Goal: Transaction & Acquisition: Obtain resource

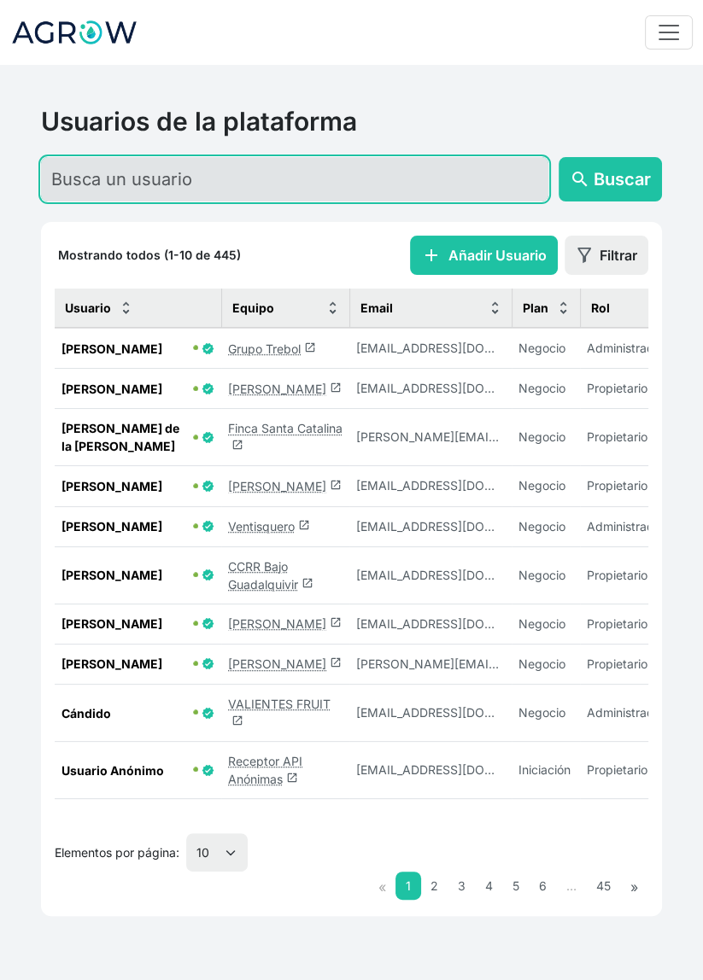
click at [260, 179] on input "text" at bounding box center [294, 179] width 507 height 44
click at [184, 180] on input "text" at bounding box center [294, 179] width 507 height 44
click at [253, 169] on input "text" at bounding box center [294, 179] width 507 height 44
type input "[PERSON_NAME]"
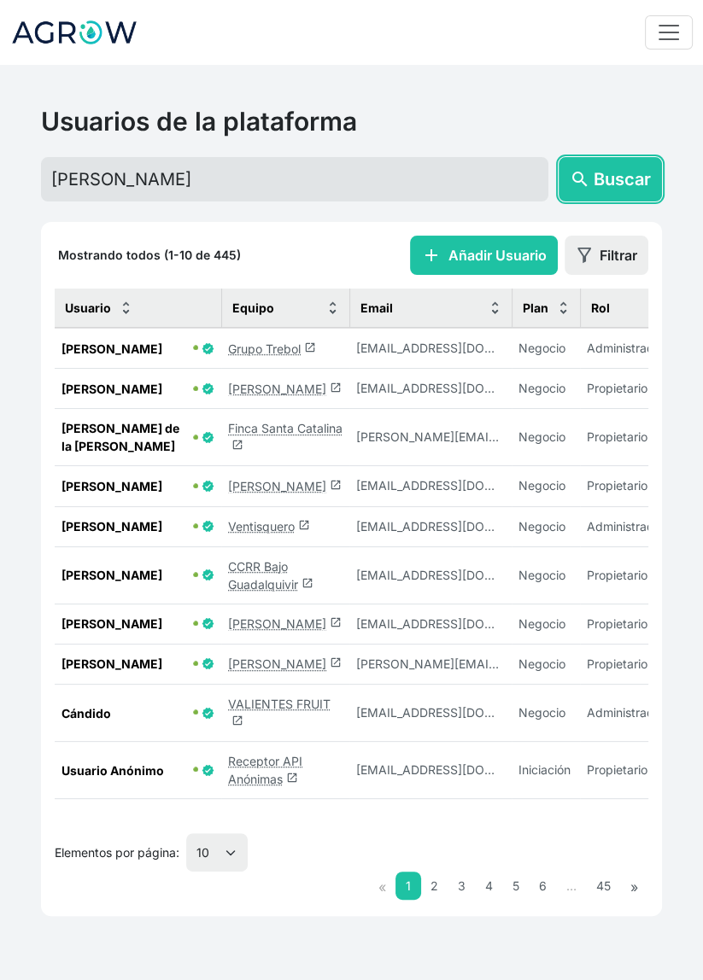
click at [613, 181] on span "Buscar" at bounding box center [622, 180] width 57 height 26
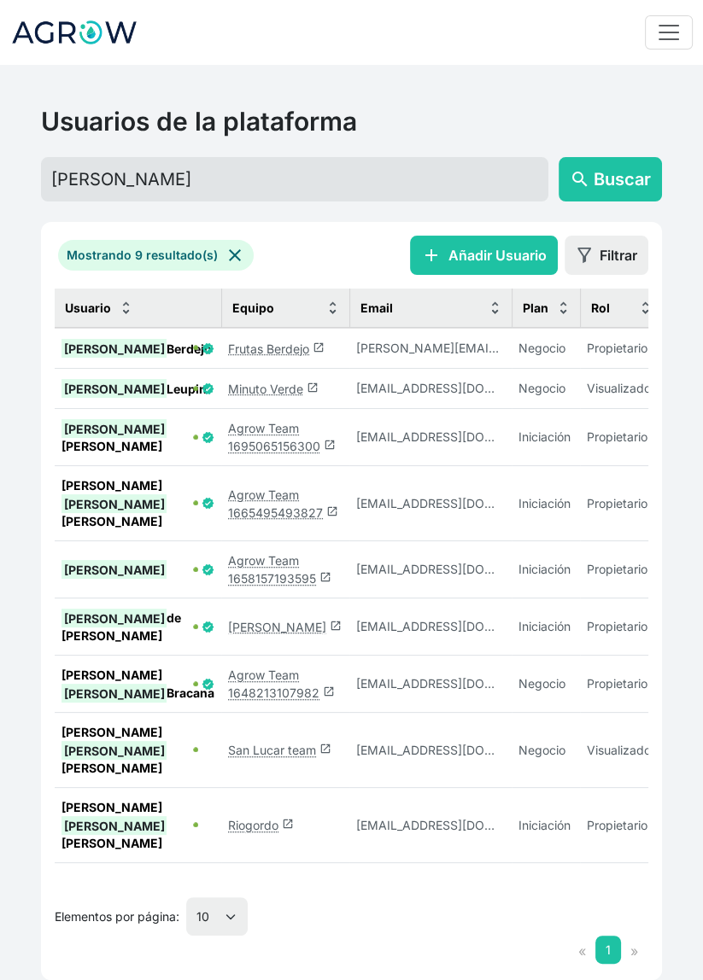
click at [275, 348] on link "Frutas Berdejo launch" at bounding box center [276, 349] width 97 height 15
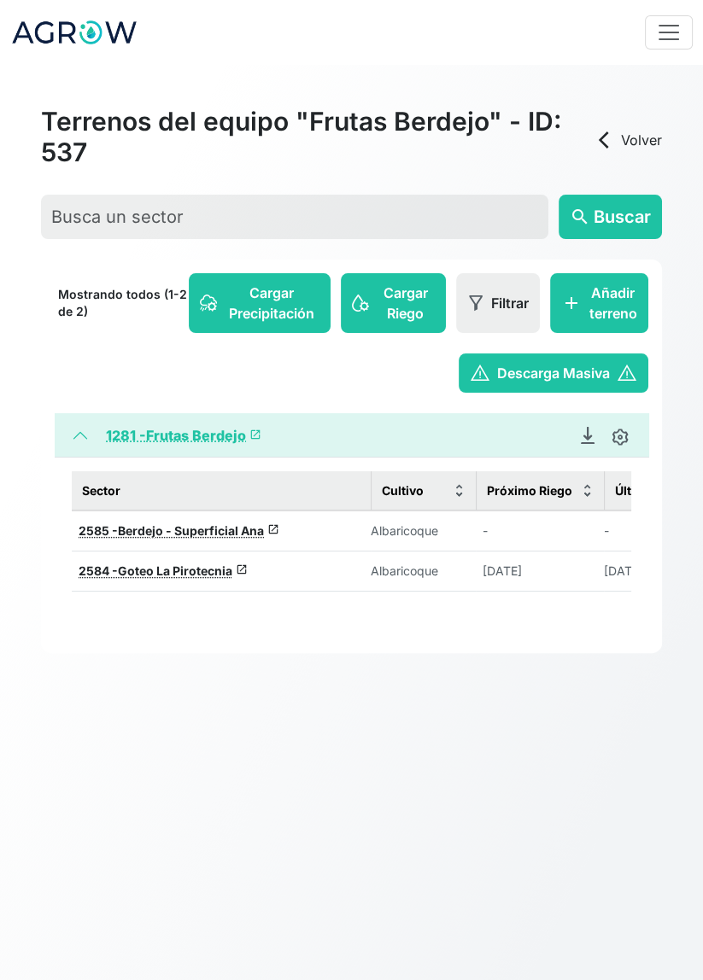
click at [192, 572] on span "Goteo La Pirotecnia" at bounding box center [175, 571] width 114 height 15
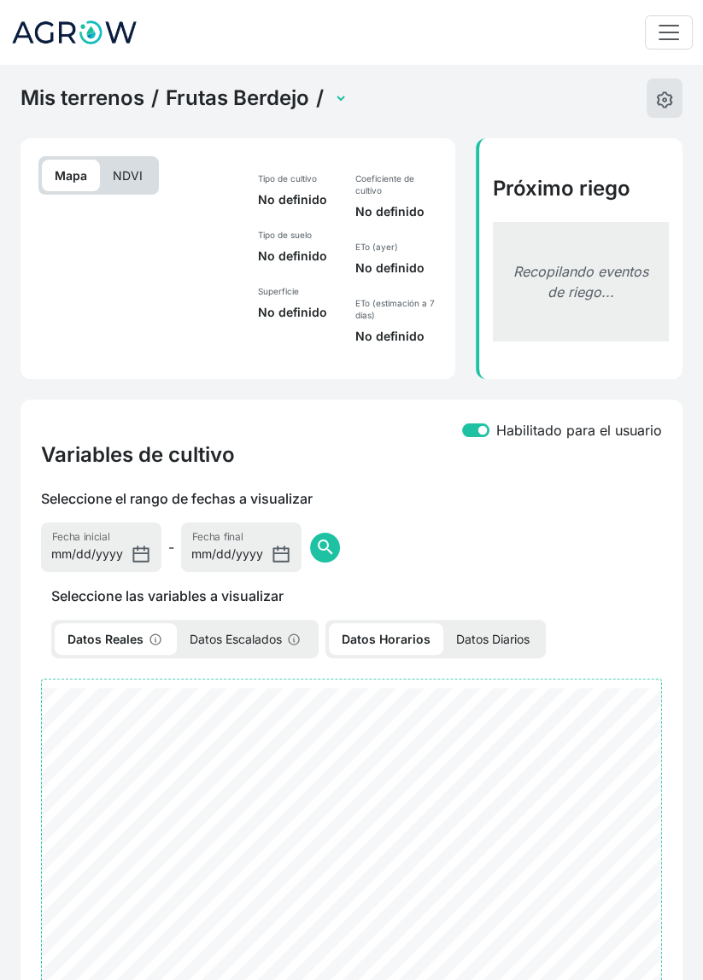
select select "2584"
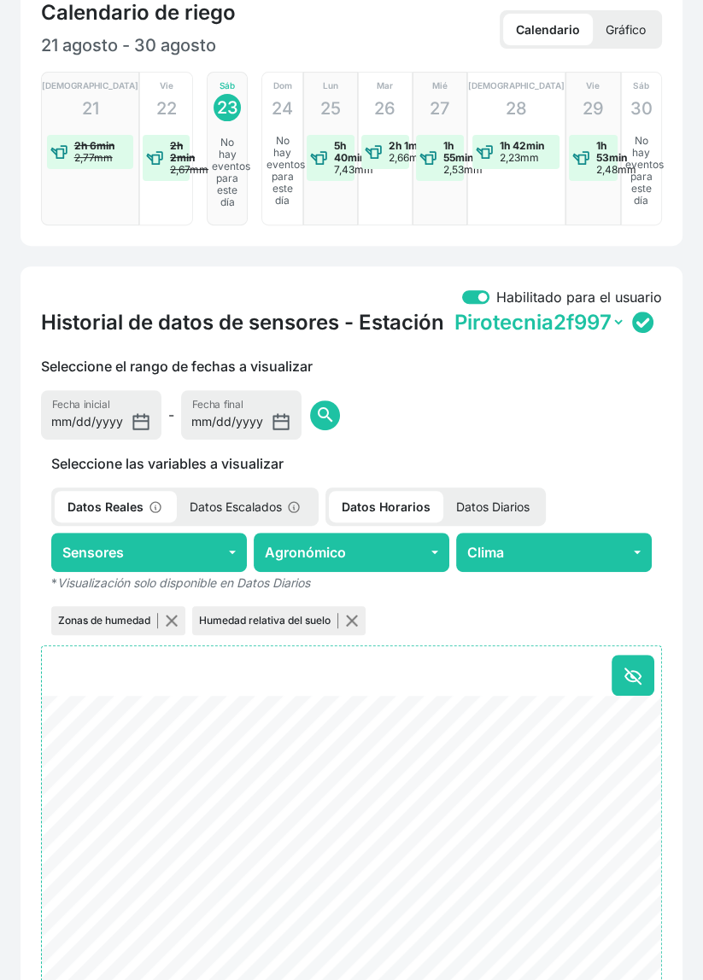
scroll to position [419, 0]
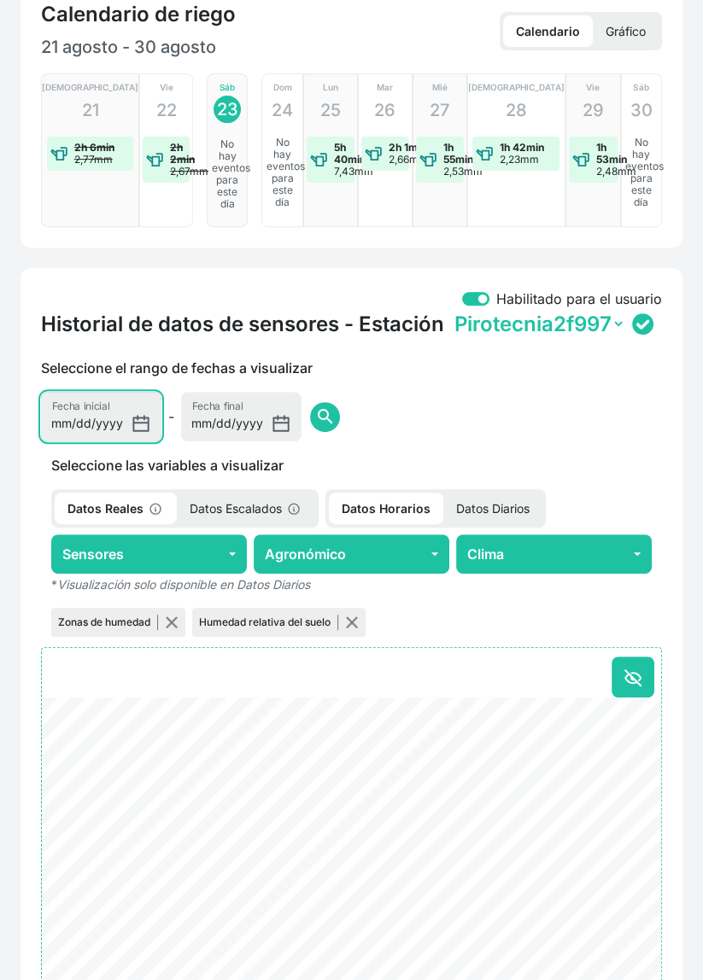
click at [96, 427] on input "[DATE]" at bounding box center [101, 417] width 120 height 50
click at [315, 421] on span "search" at bounding box center [325, 417] width 20 height 20
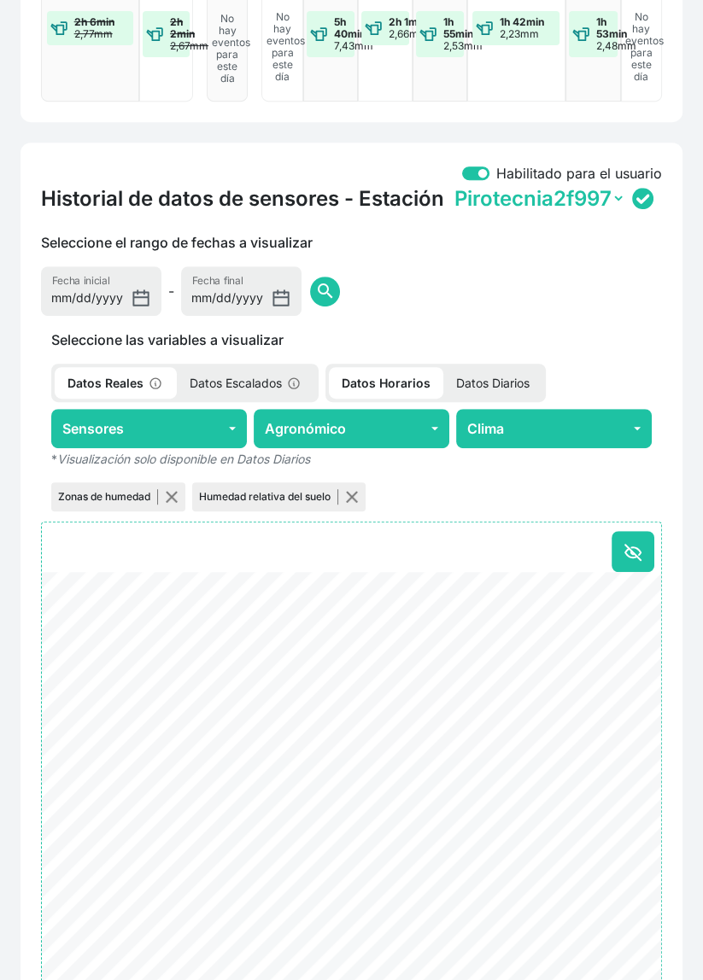
scroll to position [543, 0]
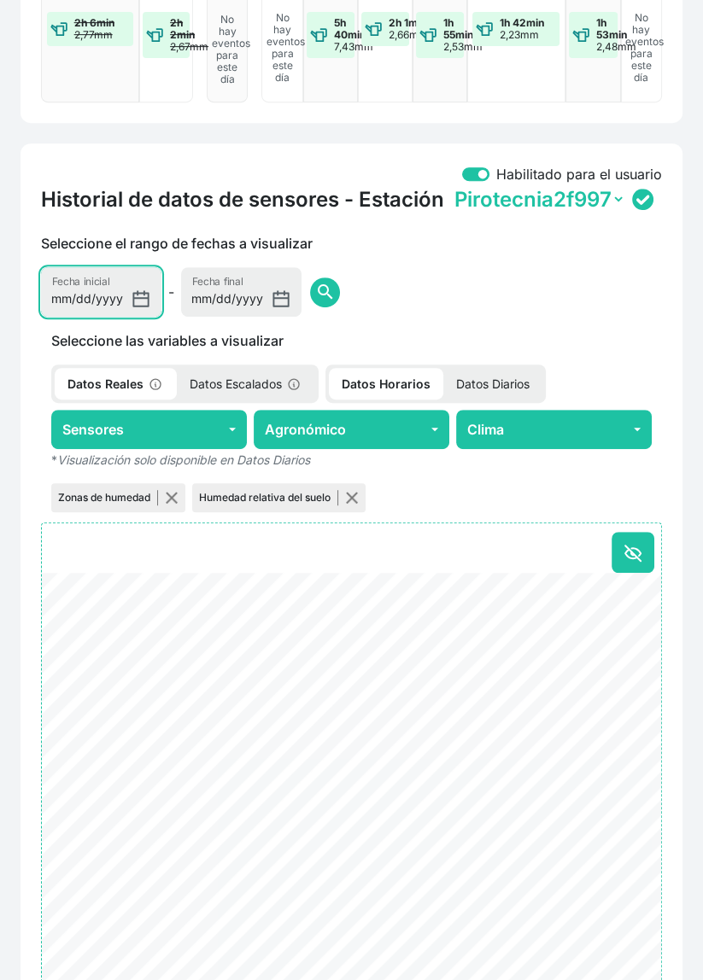
click at [82, 299] on input "2025-08-01" at bounding box center [101, 292] width 120 height 50
type input "2025-05-23"
click at [315, 298] on span "search" at bounding box center [325, 292] width 20 height 20
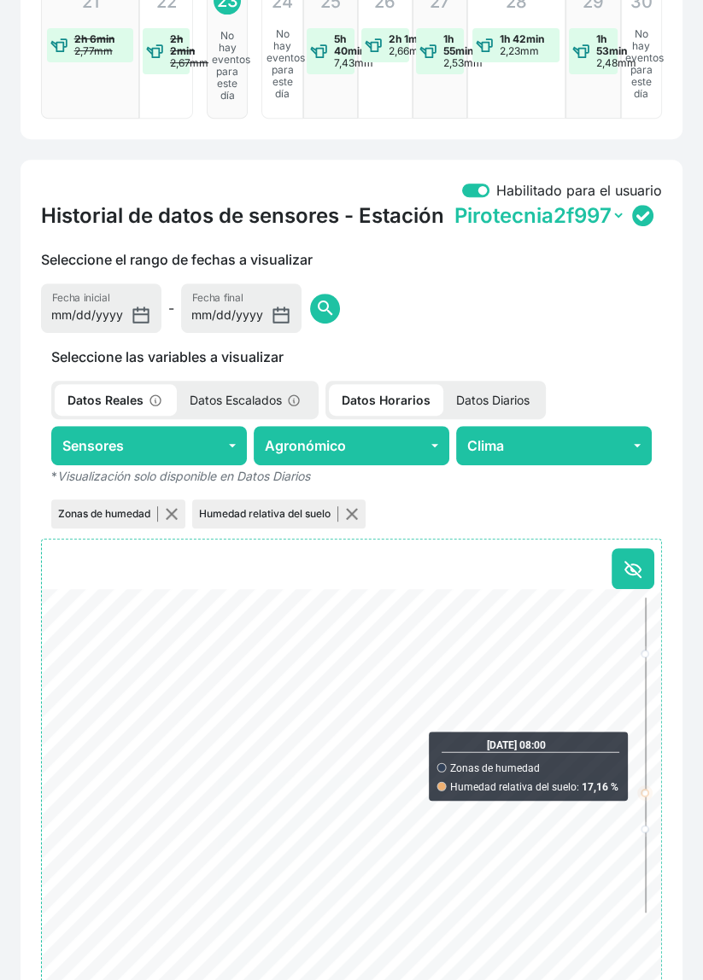
scroll to position [0, 0]
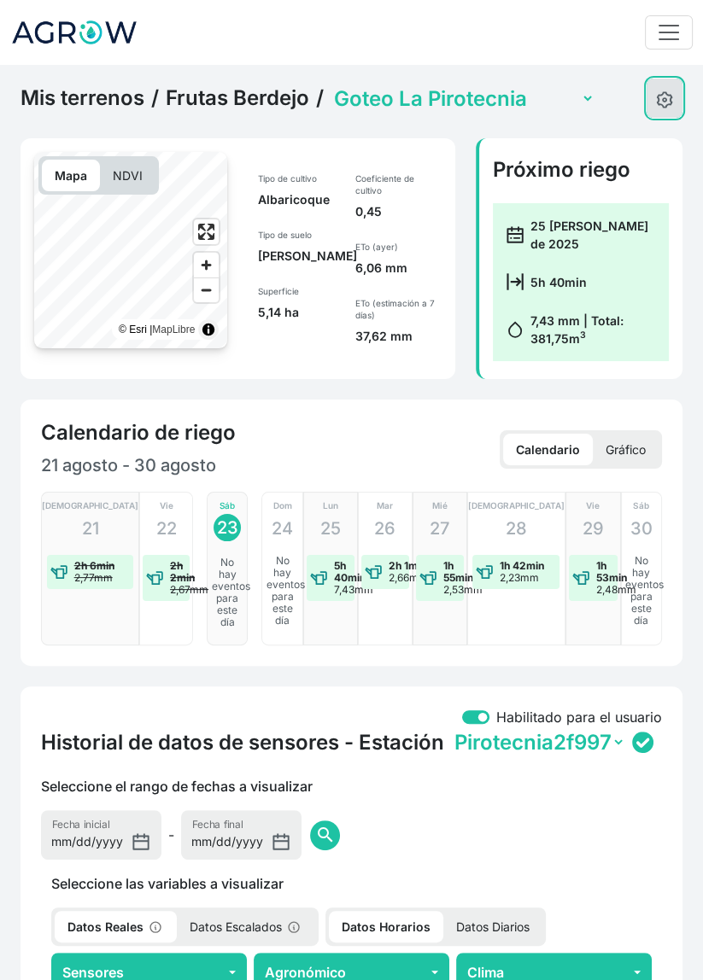
click at [664, 93] on img at bounding box center [664, 99] width 17 height 17
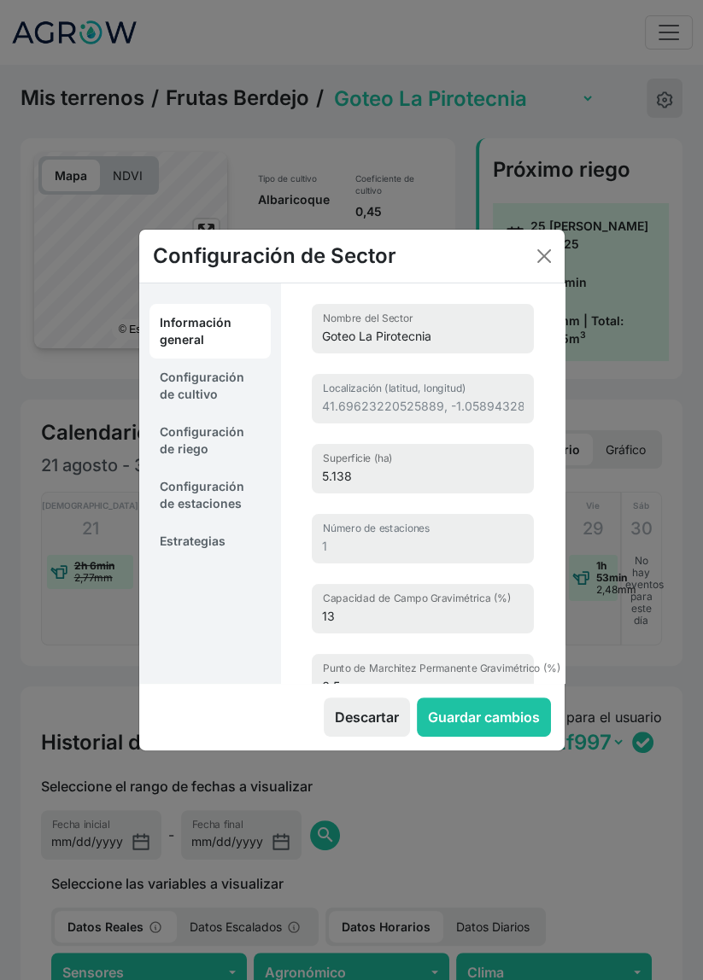
click at [239, 545] on link "Estrategias" at bounding box center [209, 542] width 121 height 38
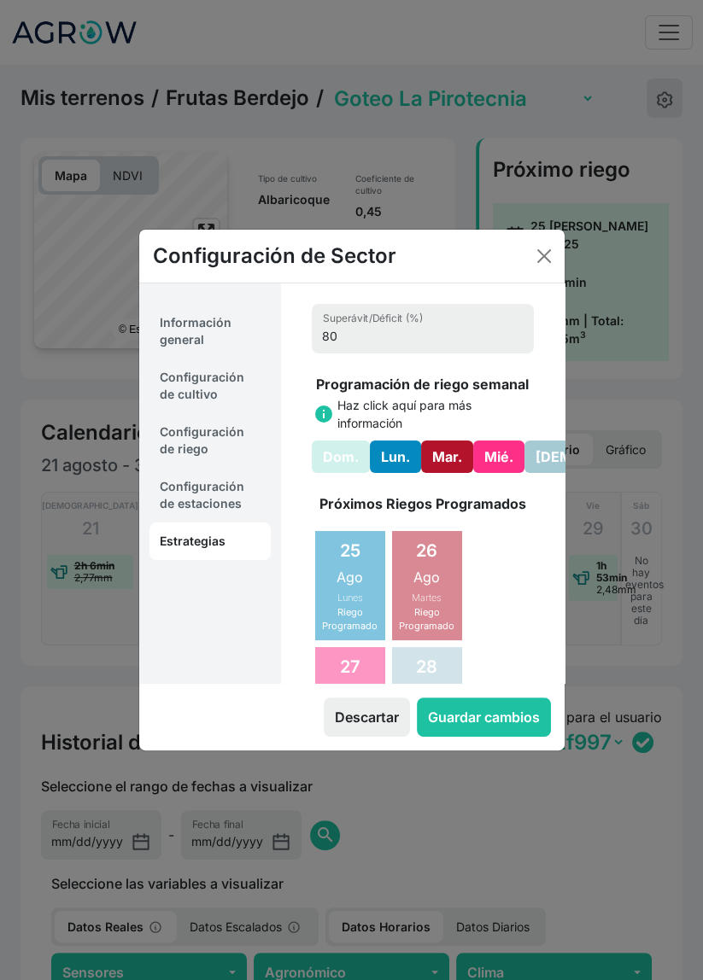
click at [227, 495] on link "Configuración de estaciones" at bounding box center [209, 495] width 121 height 55
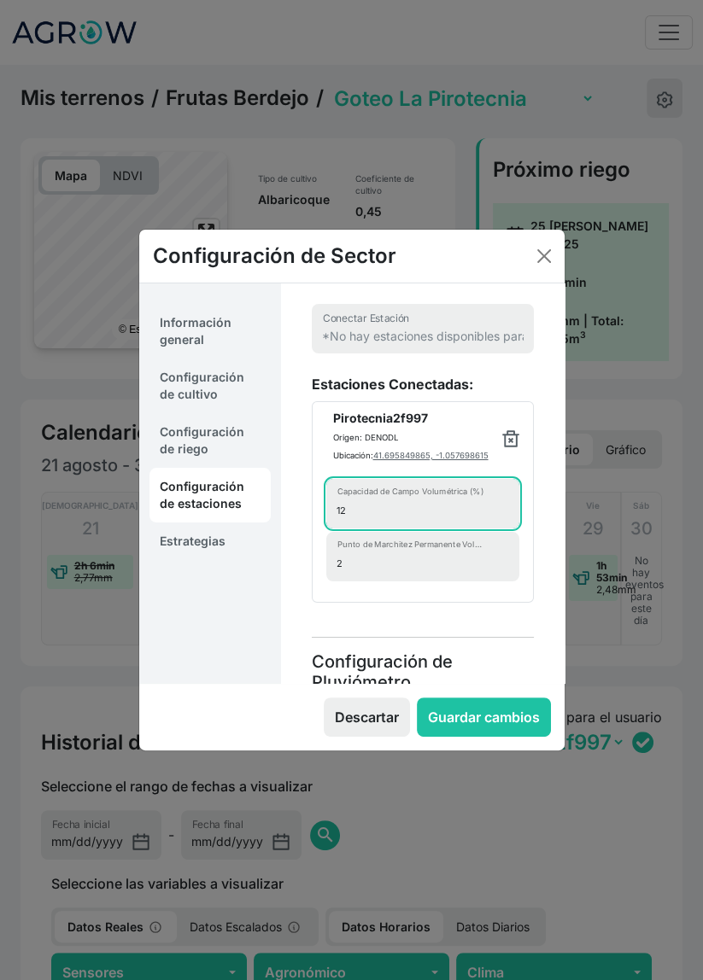
click at [394, 512] on input "12" at bounding box center [422, 504] width 193 height 50
type input "15"
click at [551, 506] on div "*No hay estaciones disponibles para conectar a su sector Conectar Estación Esta…" at bounding box center [423, 540] width 284 height 513
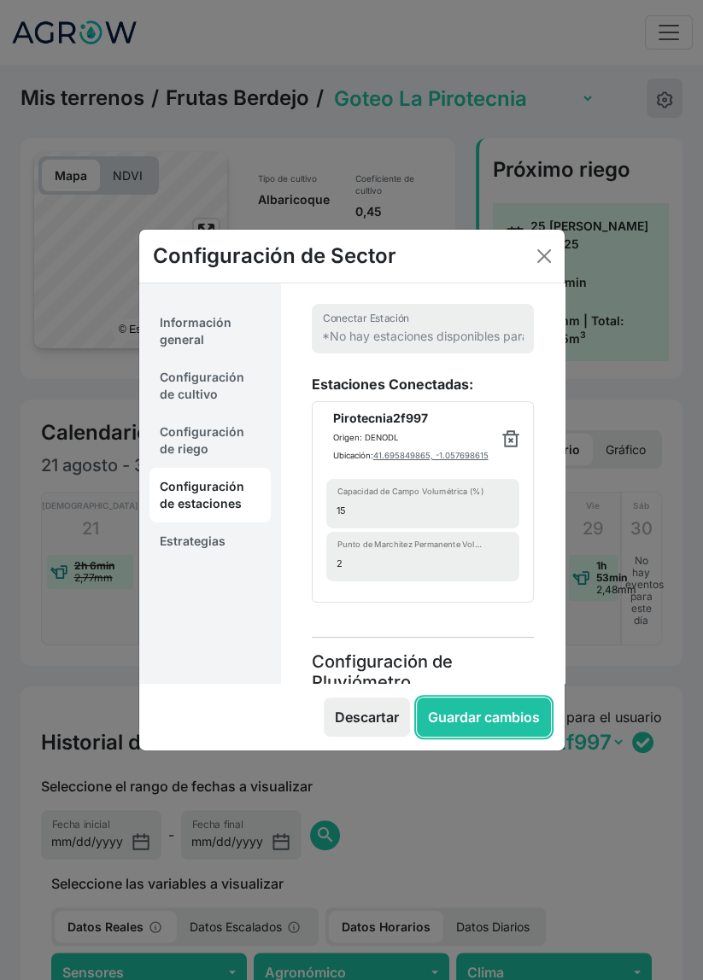
click at [489, 725] on button "Guardar cambios" at bounding box center [484, 717] width 134 height 39
select select "10"
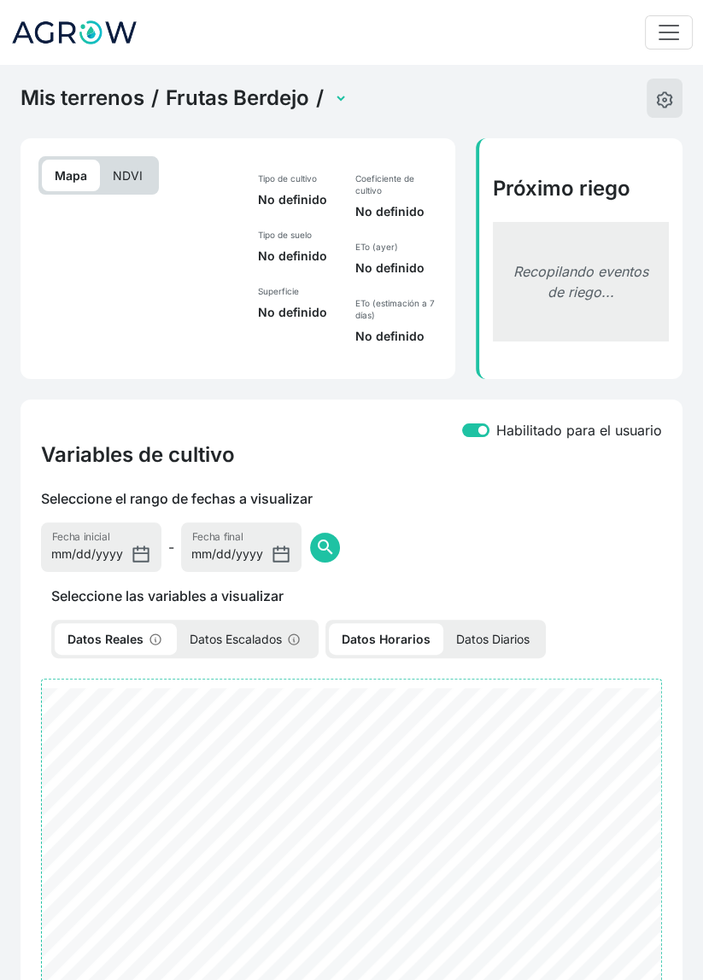
select select "2584"
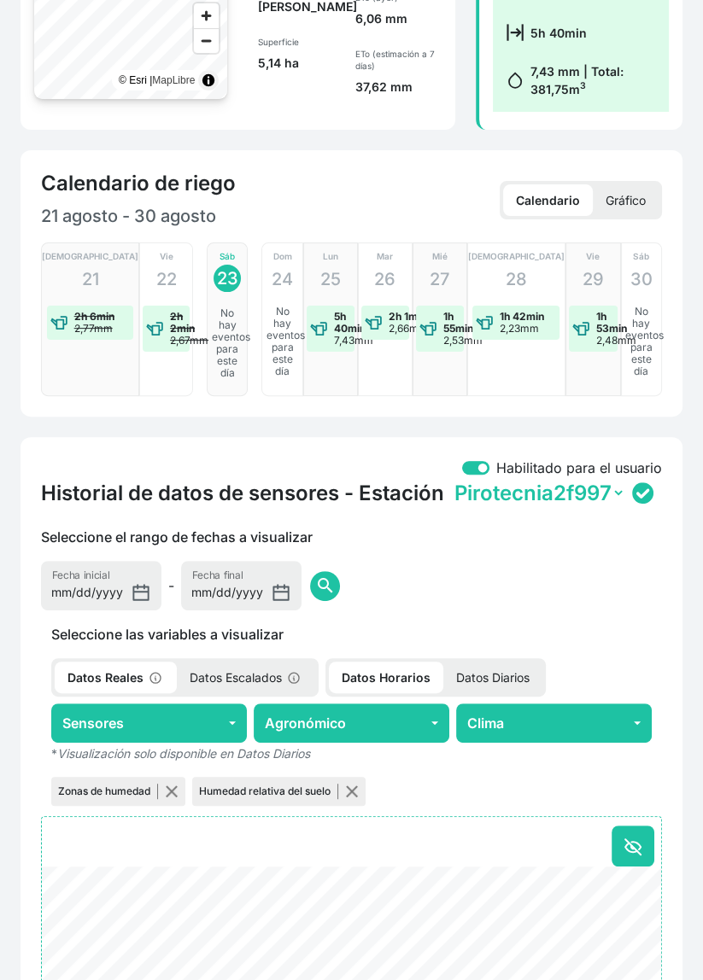
scroll to position [528, 0]
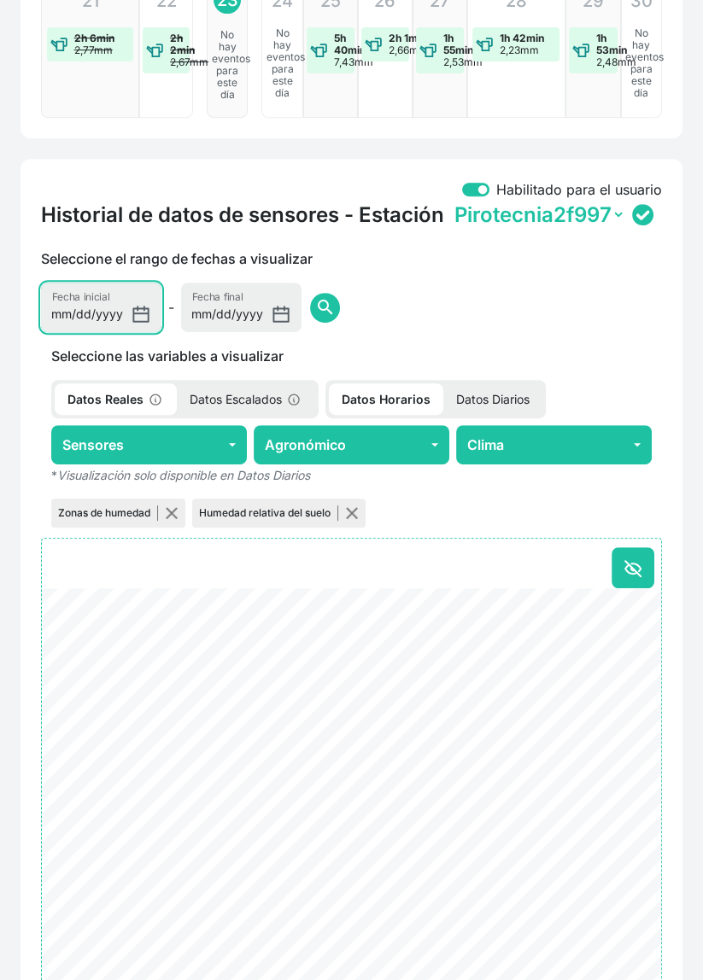
click at [85, 301] on input "[DATE]" at bounding box center [101, 308] width 120 height 50
type input "[DATE]"
click at [315, 308] on span "search" at bounding box center [325, 307] width 20 height 20
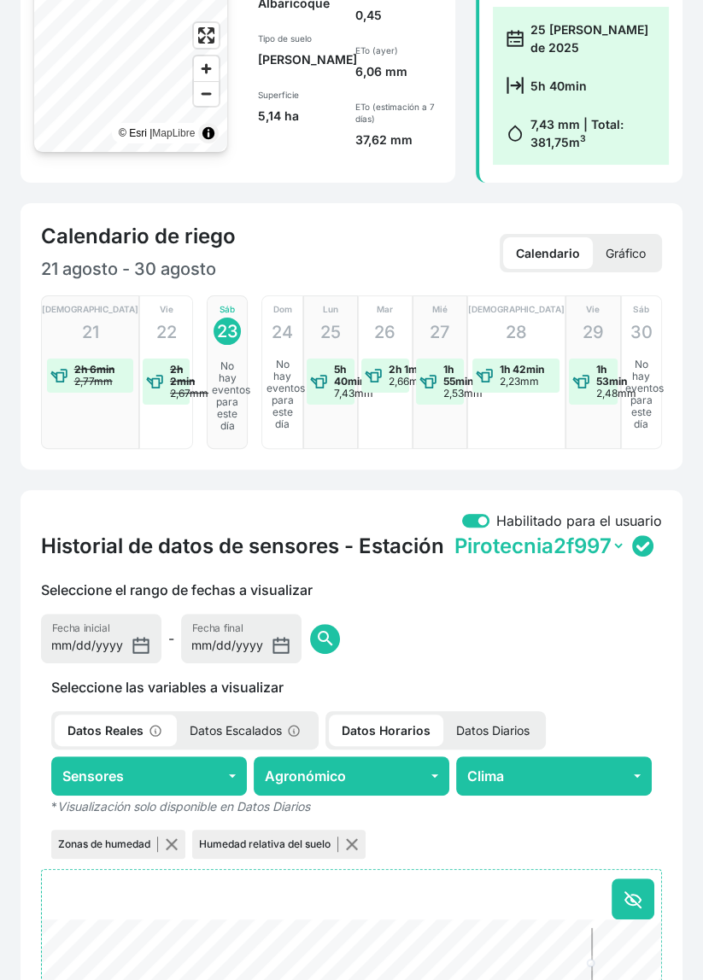
scroll to position [0, 0]
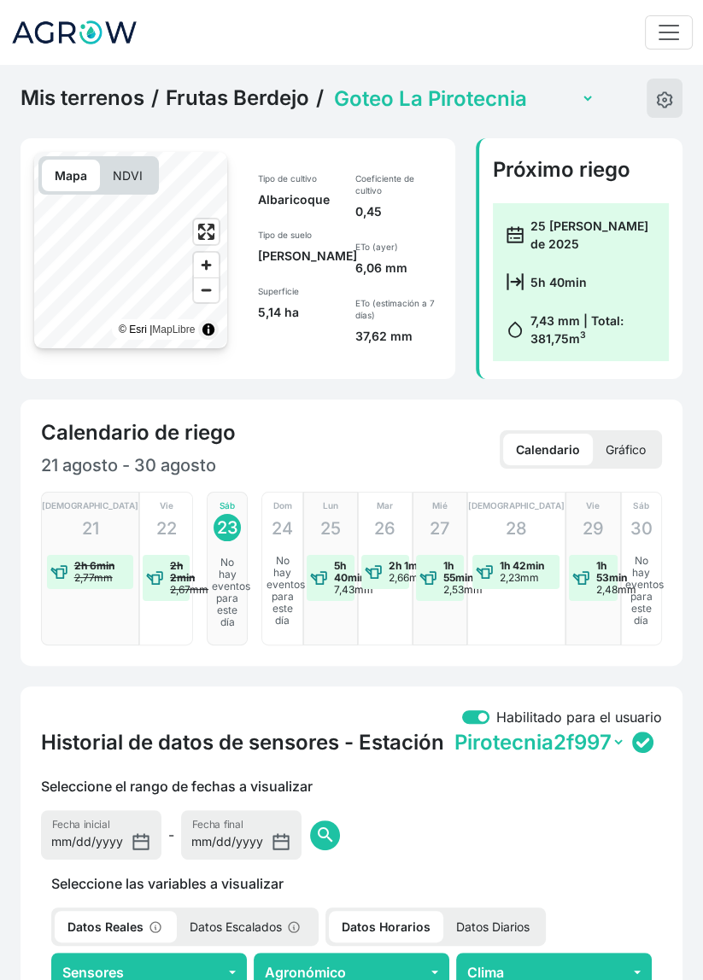
click at [85, 92] on link "Mis terrenos" at bounding box center [82, 98] width 124 height 26
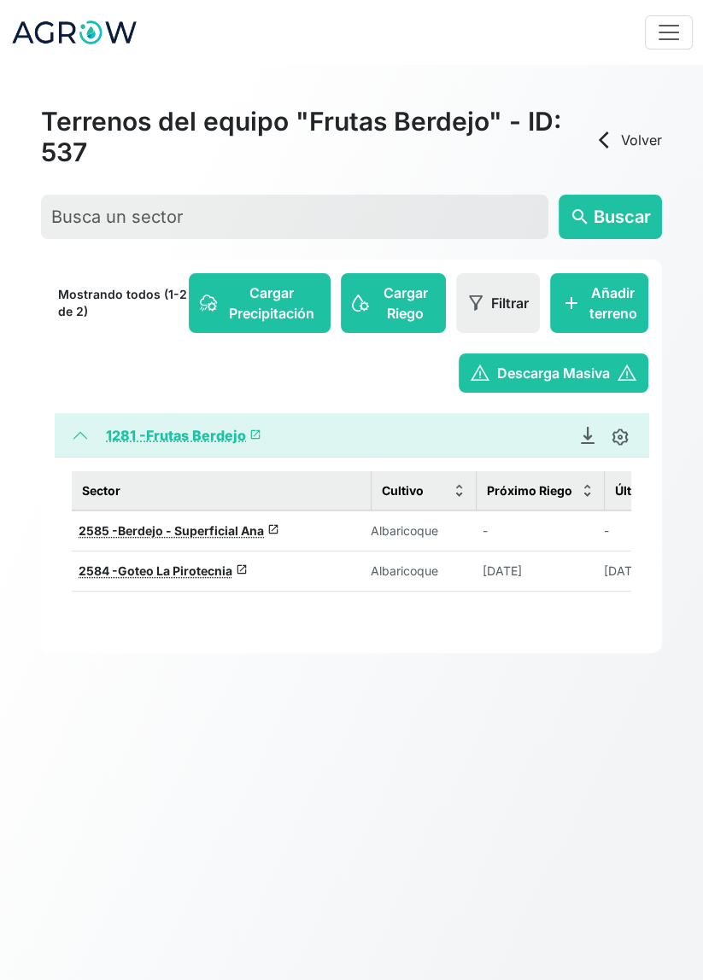
click at [585, 432] on icon "Descargar Recomendación de Riego en PDF" at bounding box center [587, 435] width 17 height 17
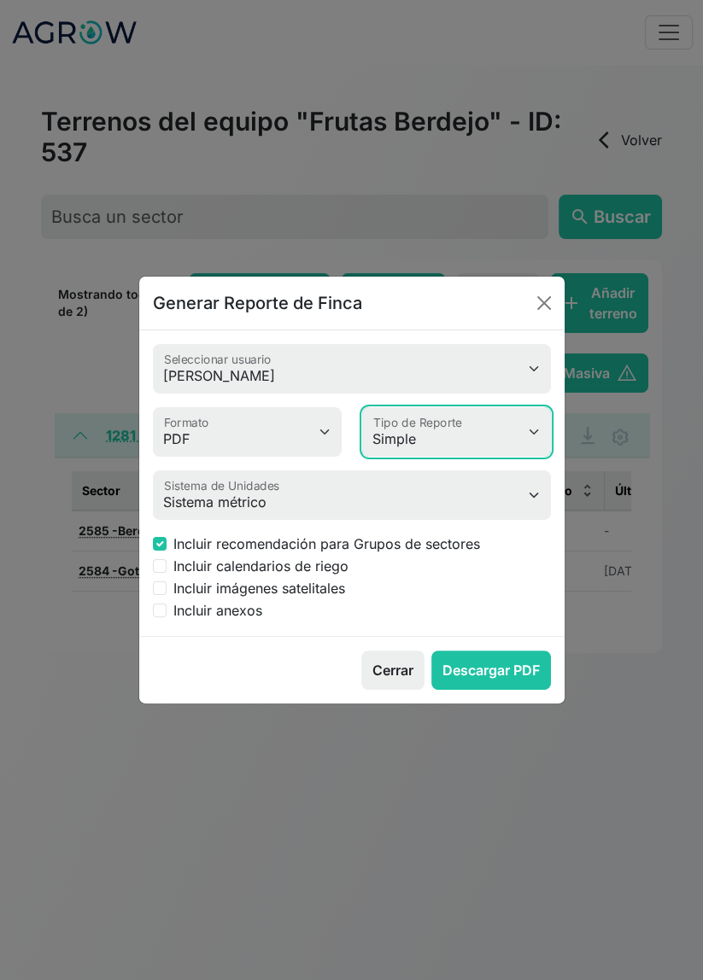
click at [486, 428] on select "Simple Avanzado" at bounding box center [456, 432] width 189 height 50
select select "advanced"
click at [362, 407] on select "Simple Avanzado" at bounding box center [456, 432] width 189 height 50
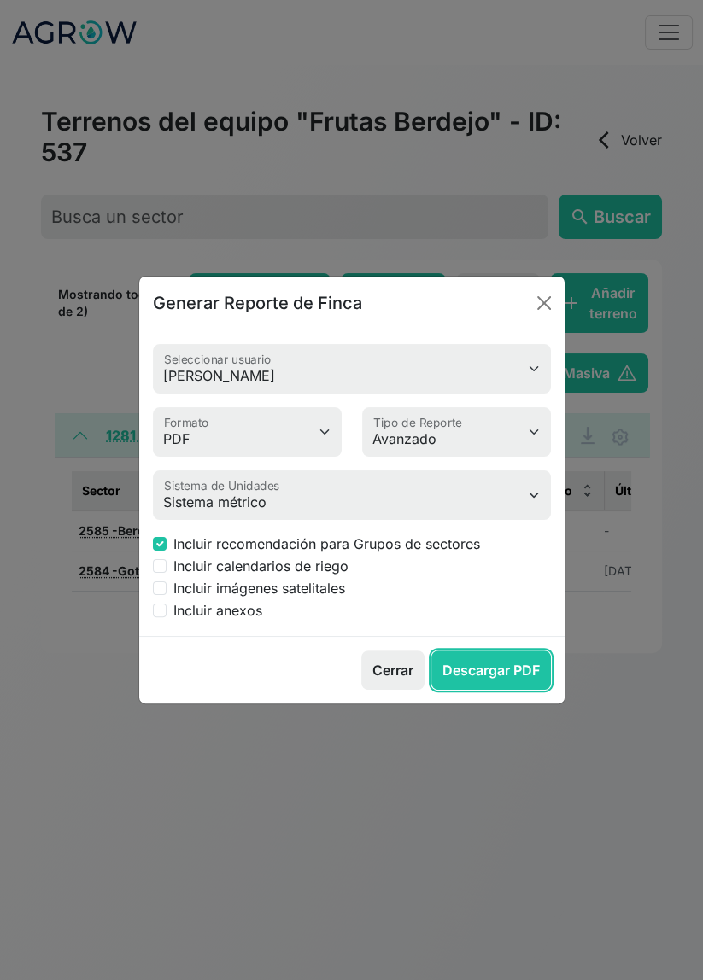
click at [518, 675] on button "Descargar PDF" at bounding box center [491, 670] width 120 height 39
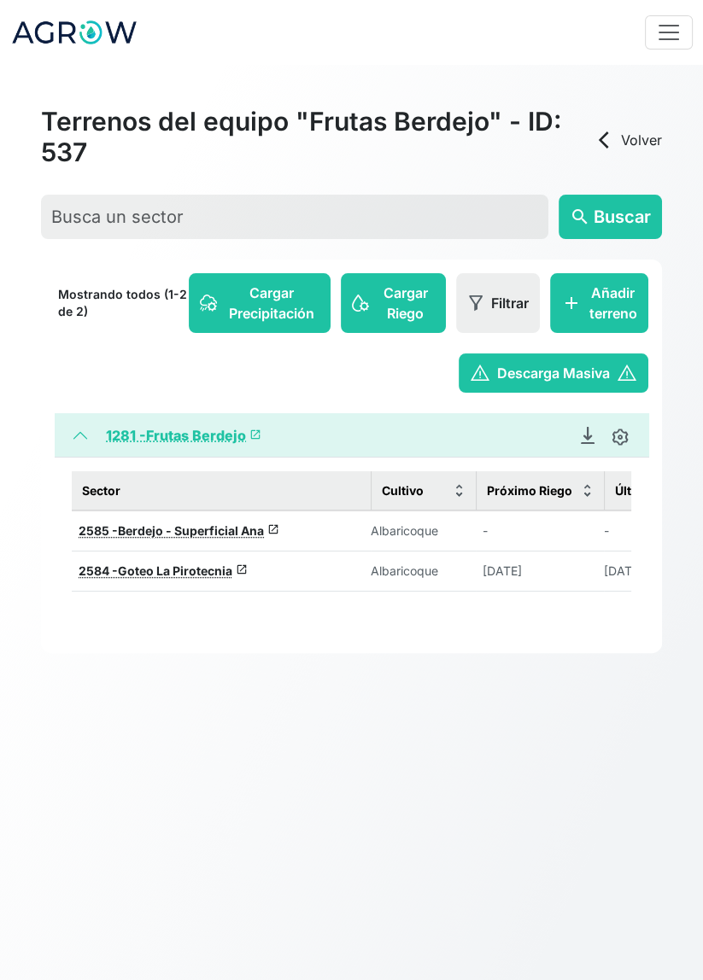
click at [640, 135] on link "arrow_back_ios Volver" at bounding box center [628, 140] width 68 height 20
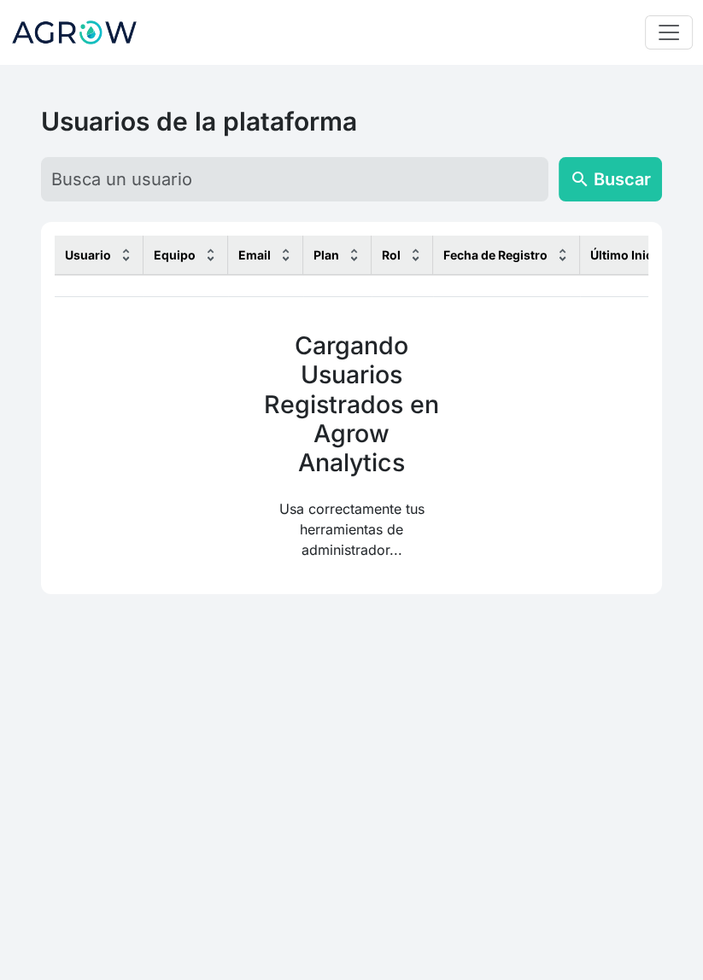
click at [601, 144] on div "Usuarios de la plataforma search Buscar" at bounding box center [351, 154] width 641 height 96
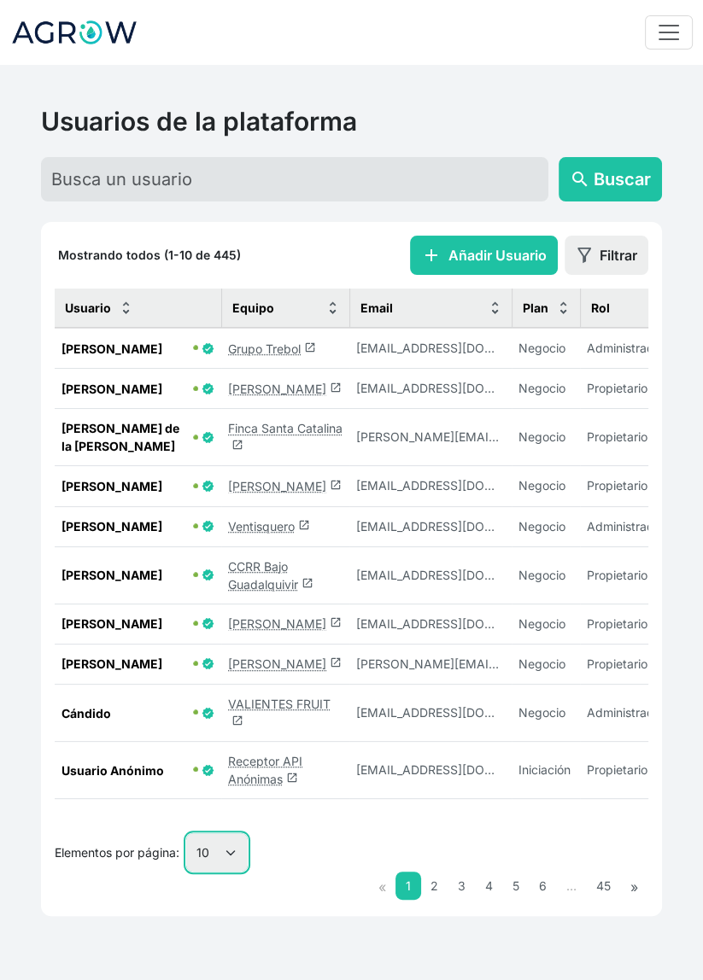
click at [234, 867] on select "10 25 50 100" at bounding box center [216, 853] width 61 height 38
select select "50"
click at [187, 872] on select "10 25 50 100" at bounding box center [216, 853] width 61 height 38
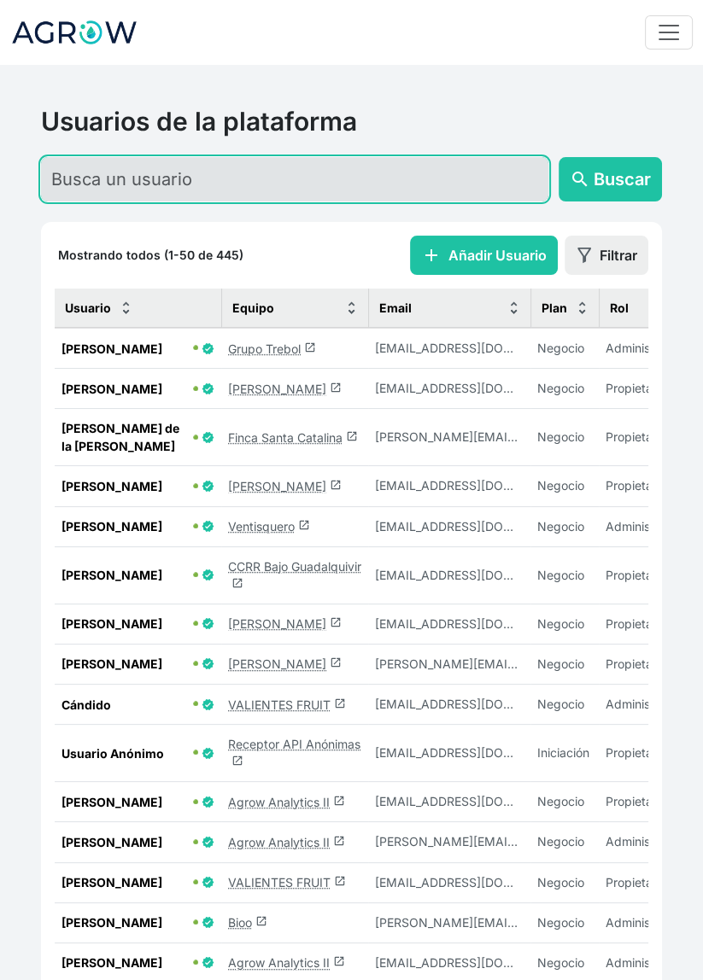
click at [322, 184] on input "text" at bounding box center [294, 179] width 507 height 44
type input "Migu"
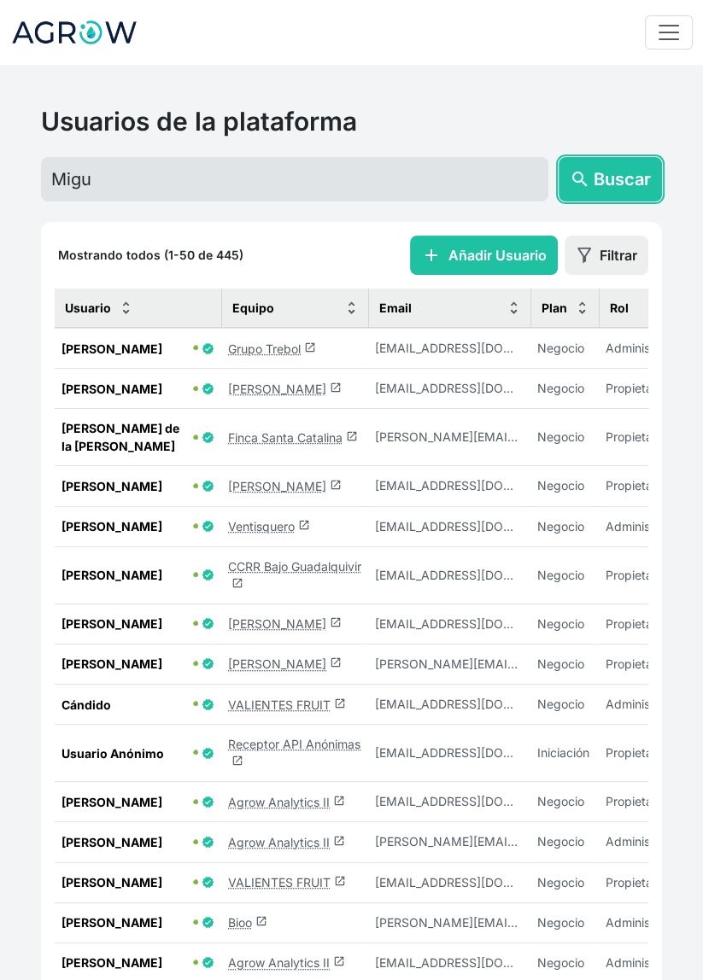
click at [616, 199] on button "search Buscar" at bounding box center [610, 179] width 103 height 44
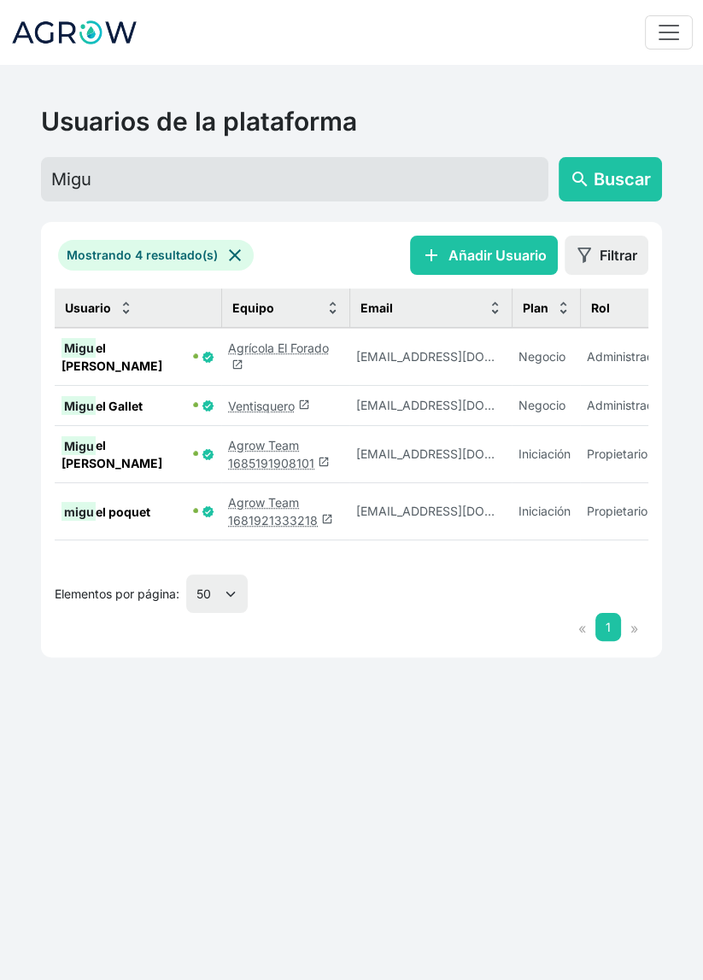
click at [312, 350] on link "Agrícola El Forado launch" at bounding box center [278, 357] width 101 height 32
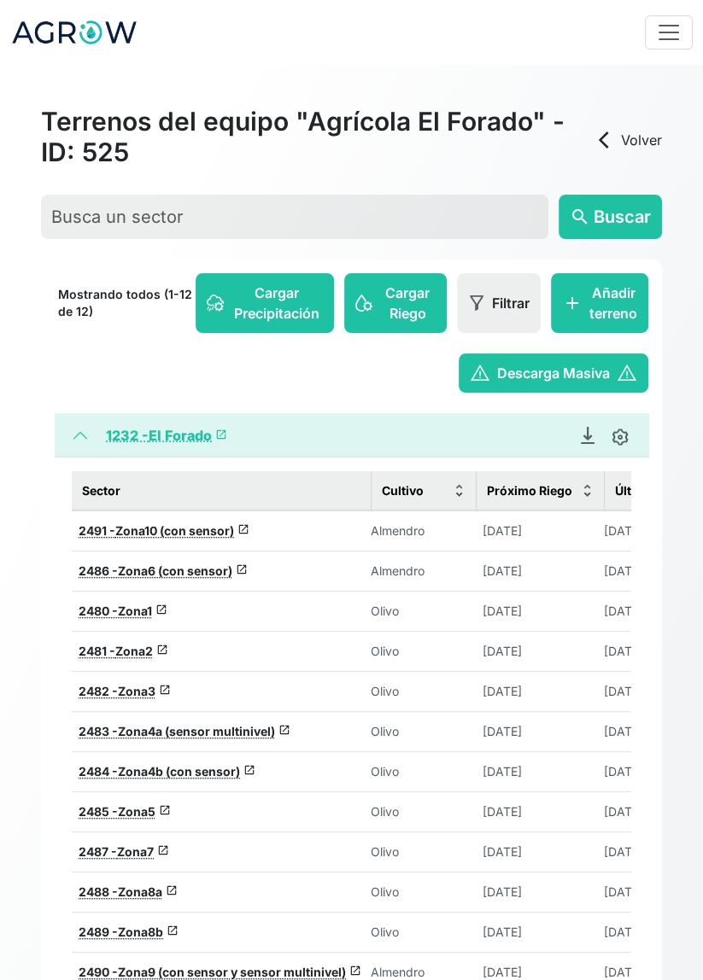
click at [577, 439] on link "Descargar Recomendación de Riego en PDF" at bounding box center [588, 435] width 34 height 17
select select "621"
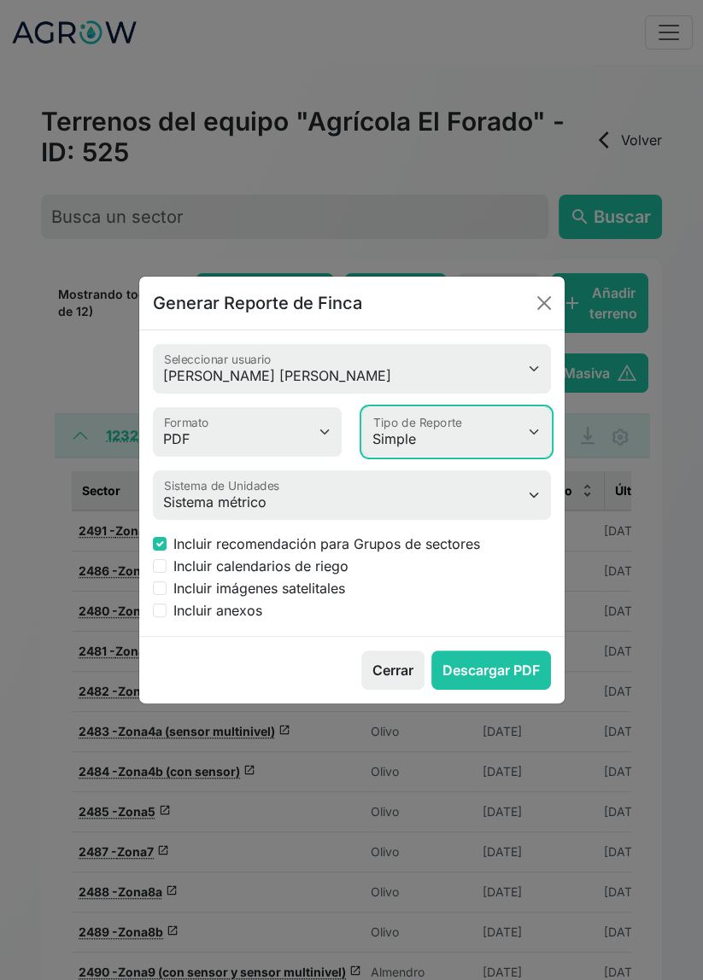
click at [482, 446] on select "Simple Avanzado" at bounding box center [456, 432] width 189 height 50
select select "advanced"
click at [362, 407] on select "Simple Avanzado" at bounding box center [456, 432] width 189 height 50
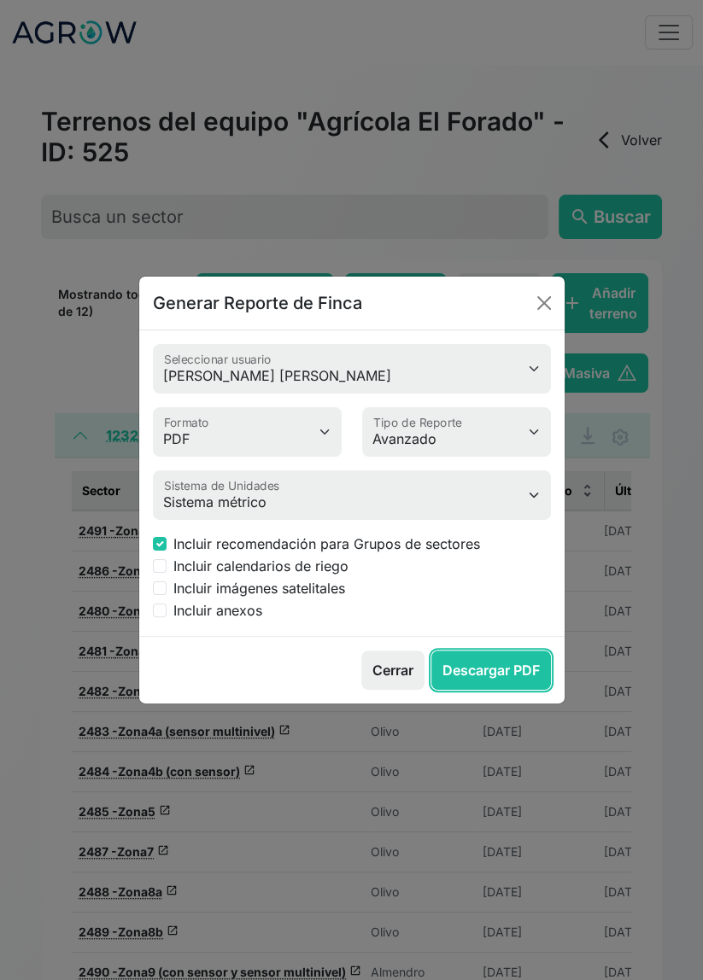
click at [492, 671] on button "Descargar PDF" at bounding box center [491, 670] width 120 height 39
